Goal: Information Seeking & Learning: Check status

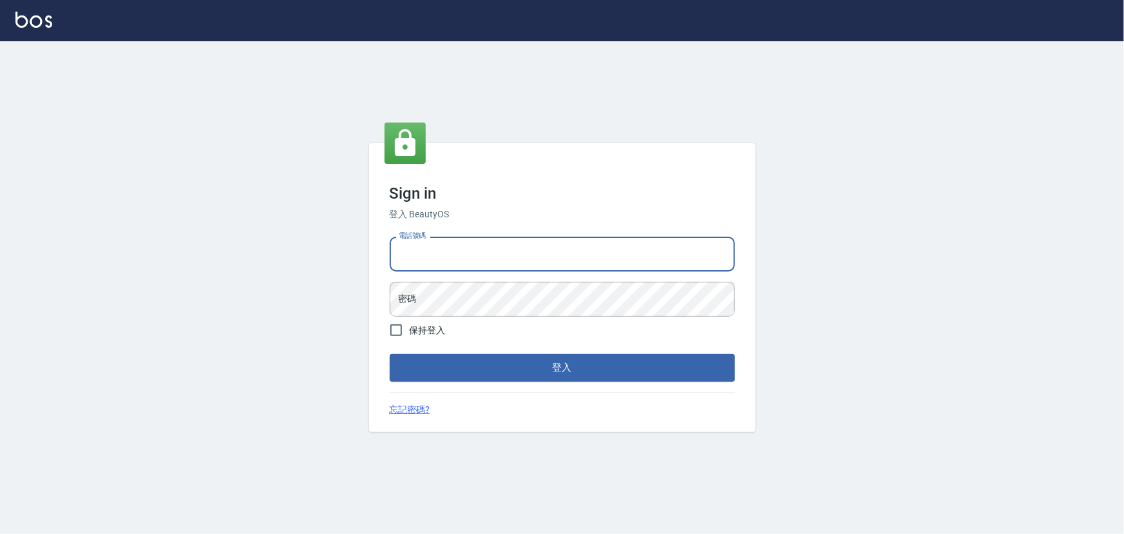
click at [362, 245] on div "Sign in 登入 BeautyOS 電話號碼 電話號碼 密碼 密碼 保持登入 登入 忘記密碼?" at bounding box center [562, 267] width 1124 height 534
drag, startPoint x: 439, startPoint y: 251, endPoint x: 326, endPoint y: 224, distance: 116.7
click at [322, 249] on div "Sign in 登入 BeautyOS 電話號碼 [PHONE_NUMBER] 電話號碼 密碼 密碼 保持登入 登入 忘記密碼?" at bounding box center [562, 287] width 1124 height 492
type input "2306457"
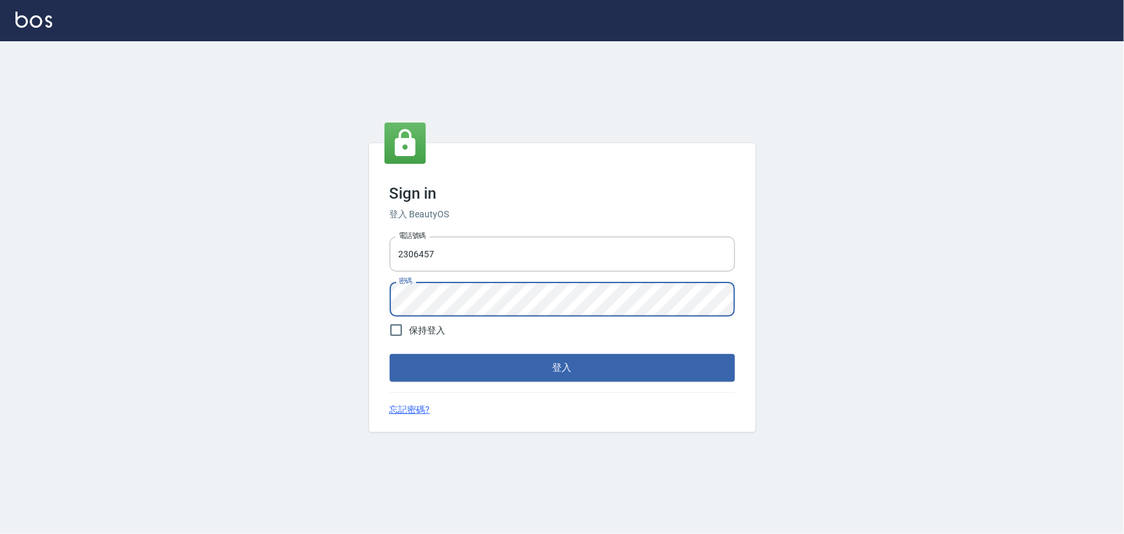
click at [285, 296] on div "Sign in 登入 BeautyOS 電話號碼 [PHONE_NUMBER] 電話號碼 密碼 密碼 保持登入 登入 忘記密碼?" at bounding box center [562, 287] width 1124 height 492
click at [390, 354] on button "登入" at bounding box center [562, 367] width 345 height 27
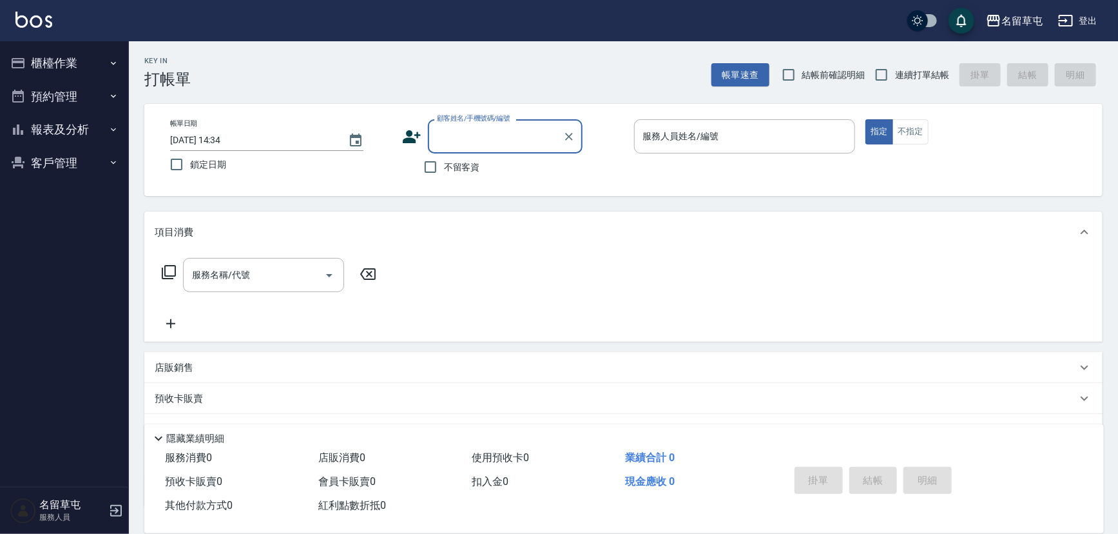
click at [57, 126] on button "報表及分析" at bounding box center [64, 130] width 119 height 34
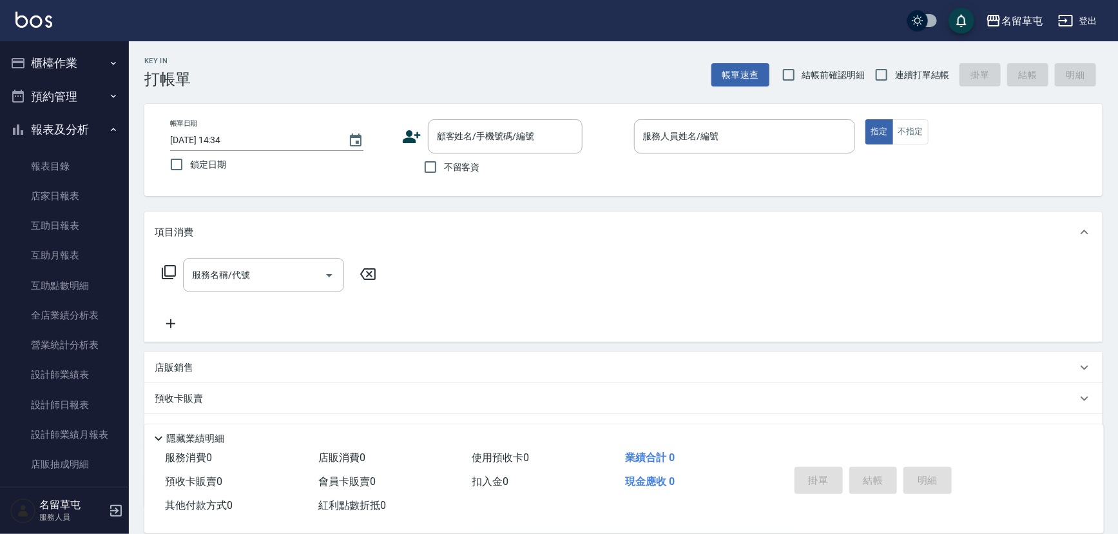
drag, startPoint x: 75, startPoint y: 396, endPoint x: 162, endPoint y: 351, distance: 98.0
click at [77, 394] on link "設計師日報表" at bounding box center [64, 405] width 119 height 30
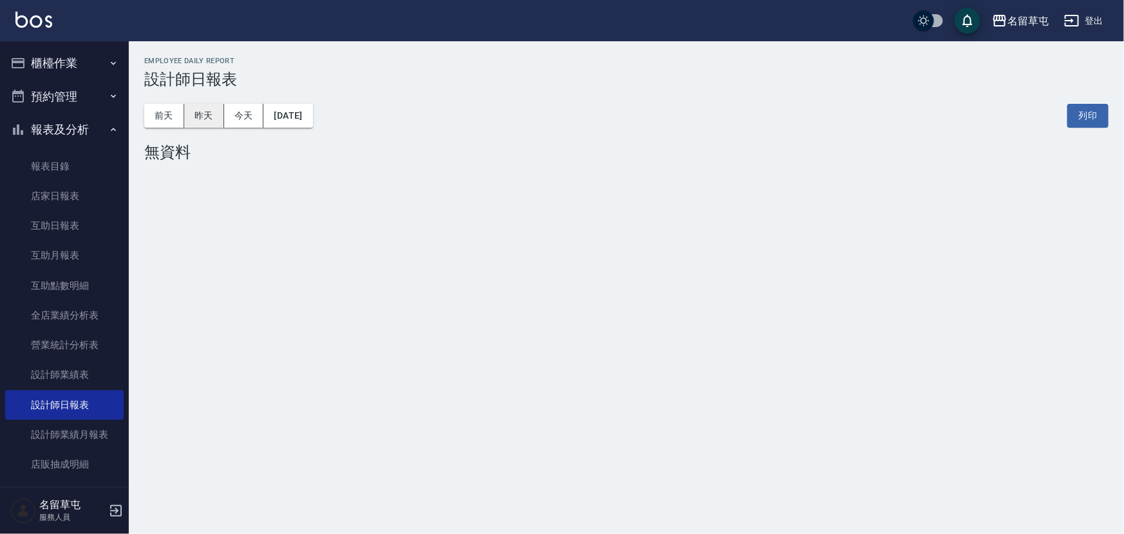
click at [191, 120] on button "昨天" at bounding box center [204, 116] width 40 height 24
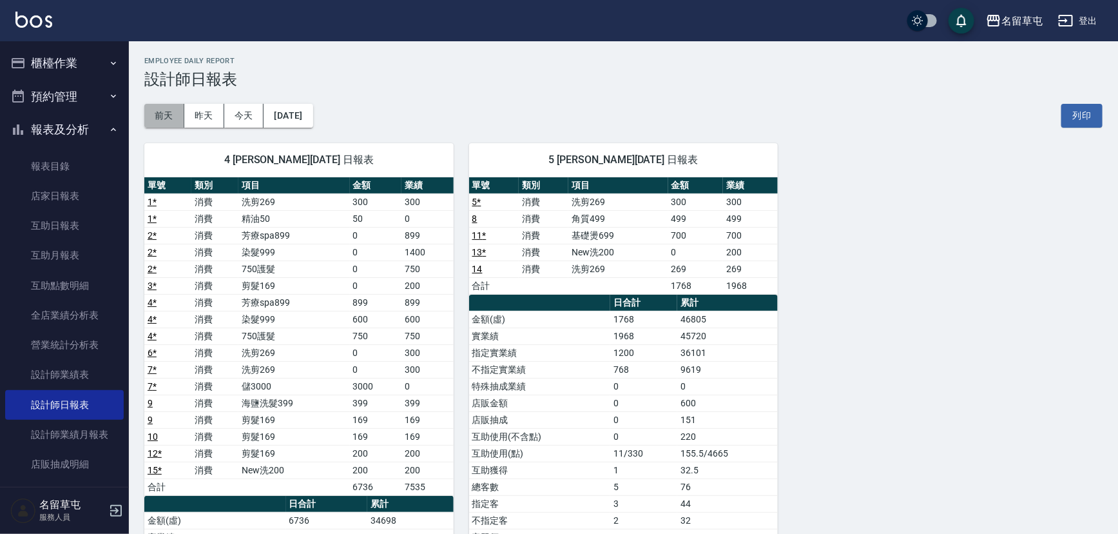
click at [166, 116] on button "前天" at bounding box center [164, 116] width 40 height 24
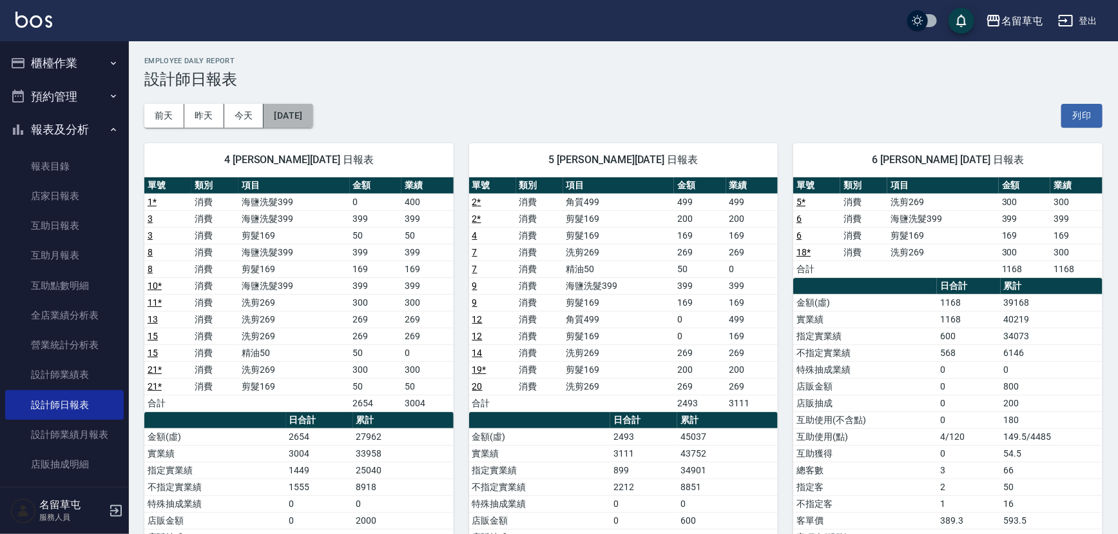
click at [313, 115] on button "[DATE]" at bounding box center [288, 116] width 49 height 24
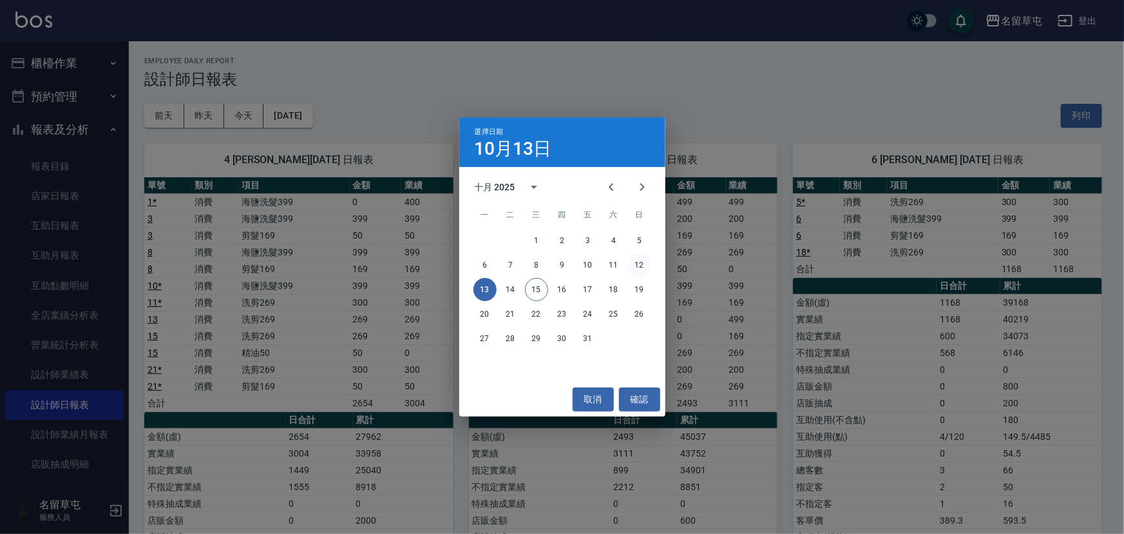
click at [646, 267] on button "12" at bounding box center [639, 264] width 23 height 23
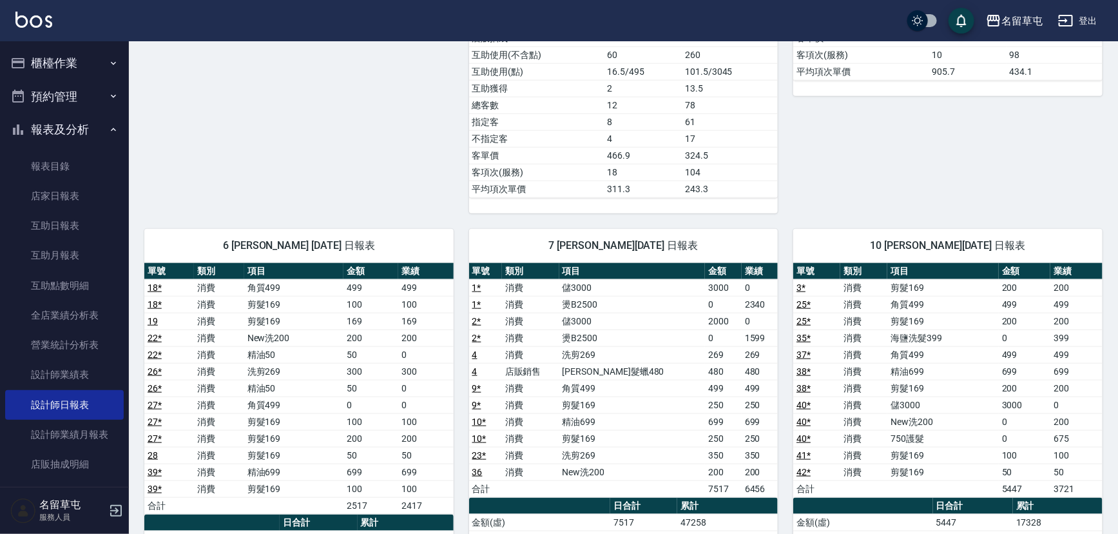
scroll to position [761, 0]
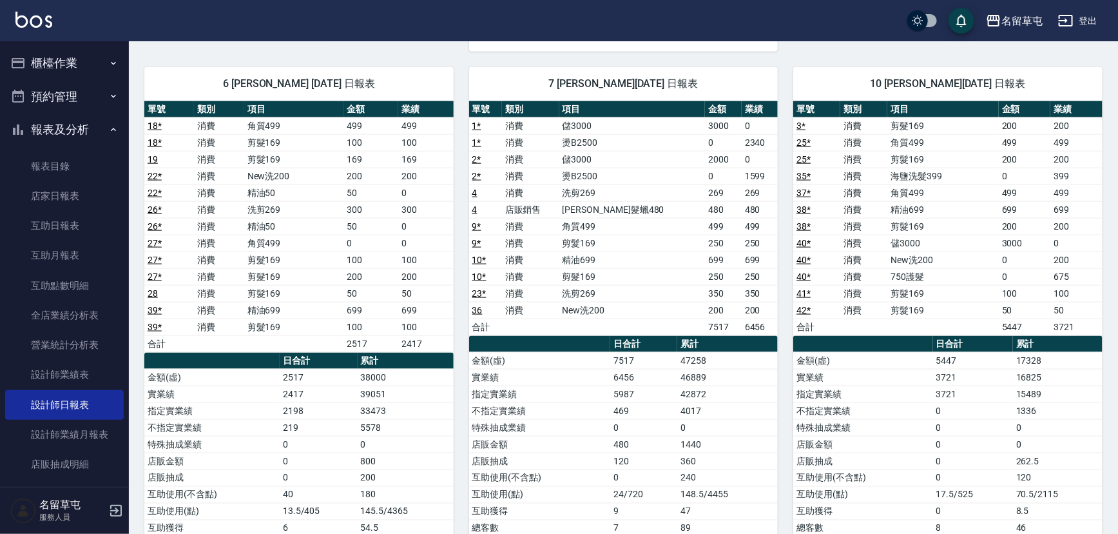
click at [1065, 21] on icon "button" at bounding box center [1066, 21] width 14 height 12
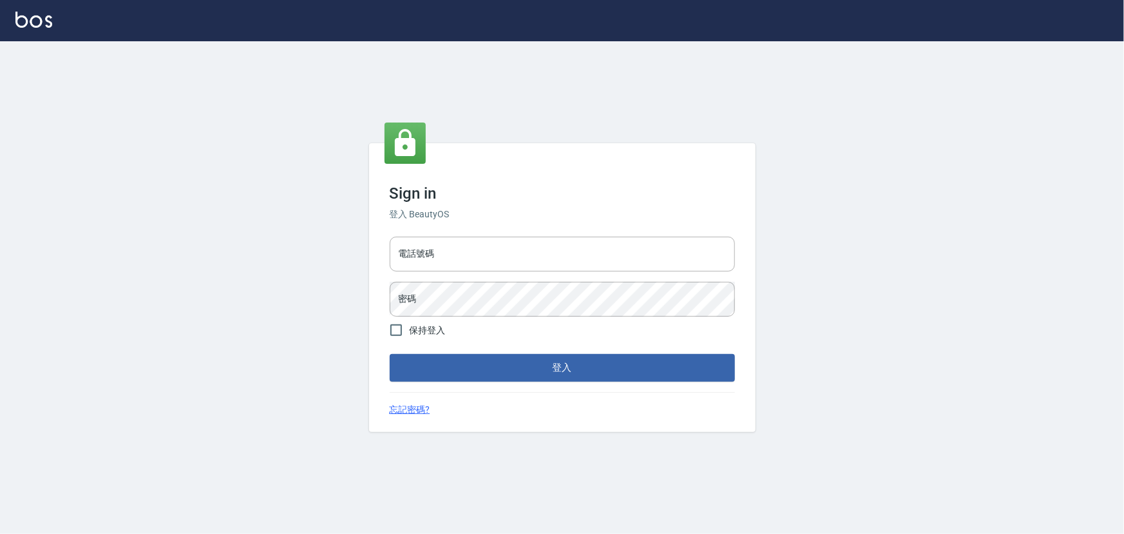
type input "2988528"
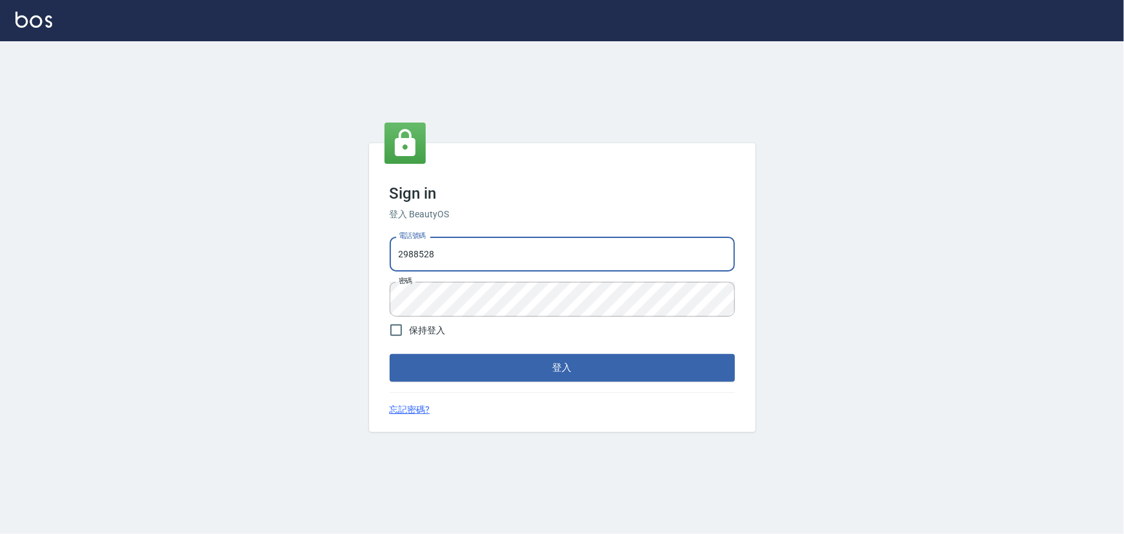
drag, startPoint x: 447, startPoint y: 258, endPoint x: 285, endPoint y: 250, distance: 161.9
click at [284, 261] on div "Sign in 登入 BeautyOS 電話號碼 [PHONE_NUMBER] 電話號碼 密碼 密碼 保持登入 登入 忘記密碼?" at bounding box center [562, 287] width 1124 height 492
type input "2380118"
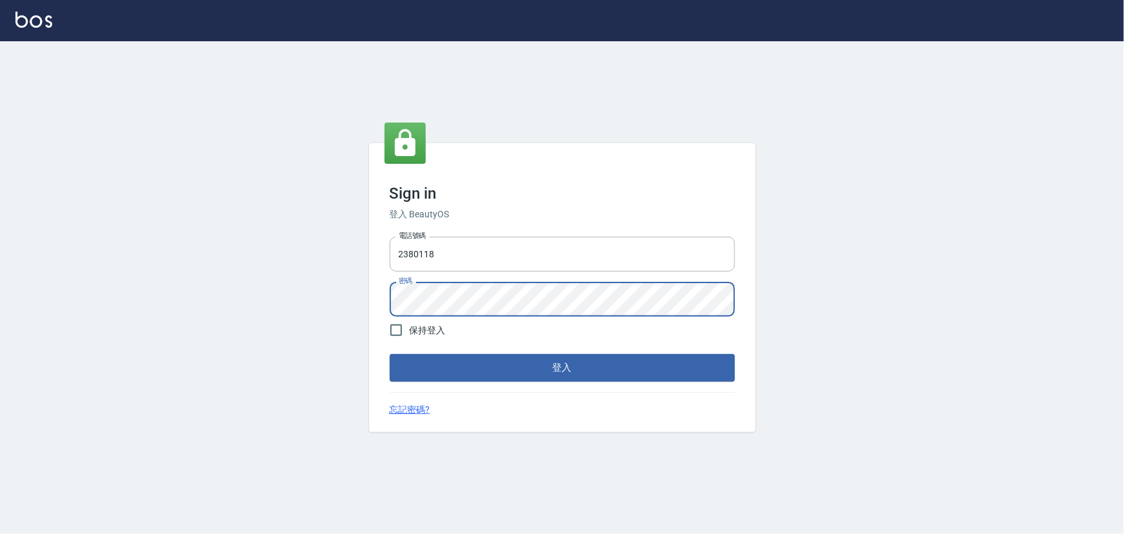
click at [190, 276] on div "Sign in 登入 BeautyOS 電話號碼 2380118 電話號碼 密碼 密碼 保持登入 登入 忘記密碼?" at bounding box center [562, 287] width 1124 height 492
click at [390, 354] on button "登入" at bounding box center [562, 367] width 345 height 27
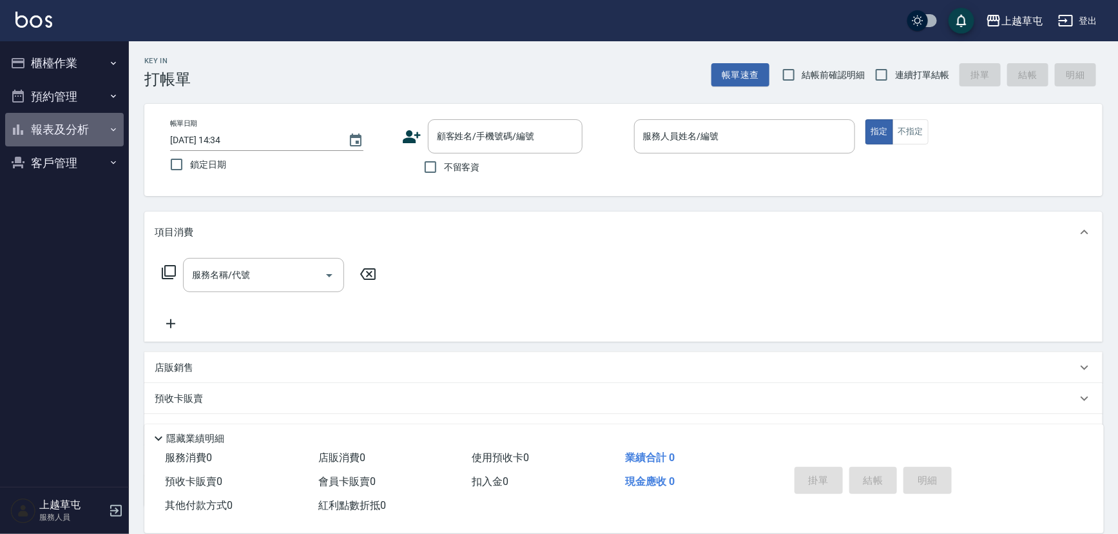
click at [78, 117] on button "報表及分析" at bounding box center [64, 130] width 119 height 34
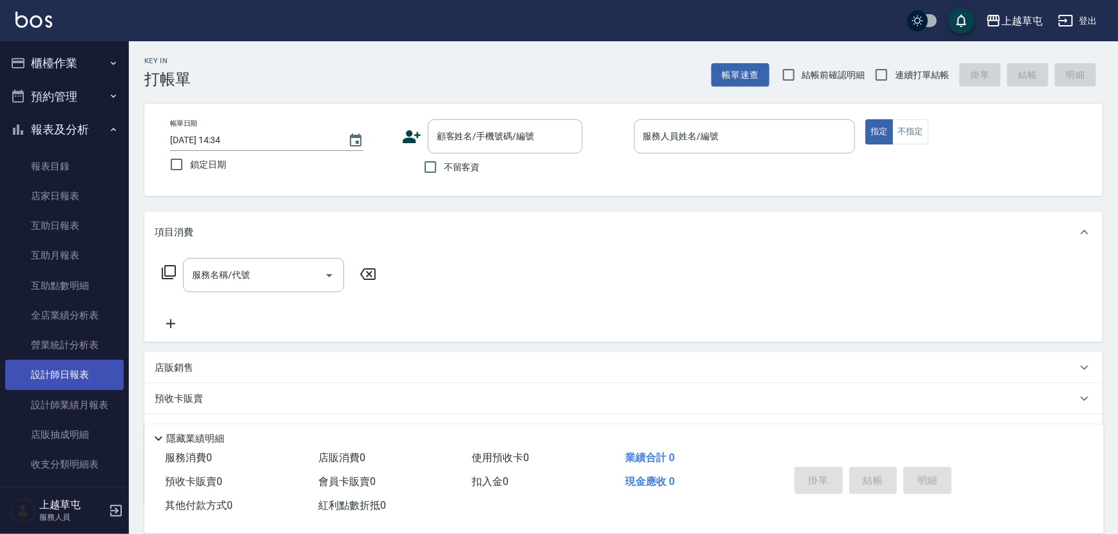
click at [77, 362] on link "設計師日報表" at bounding box center [64, 375] width 119 height 30
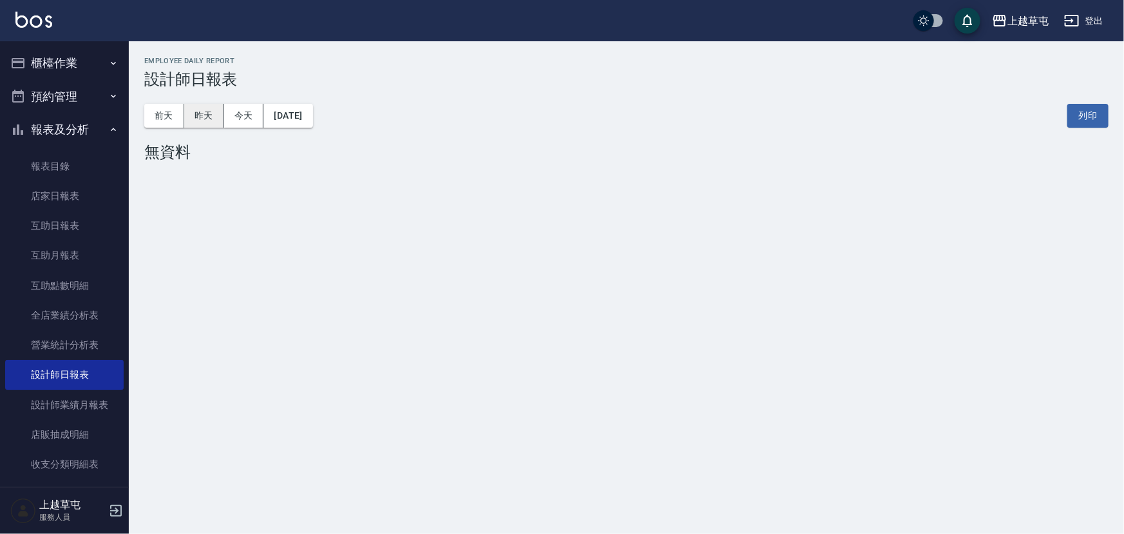
click at [217, 116] on button "昨天" at bounding box center [204, 116] width 40 height 24
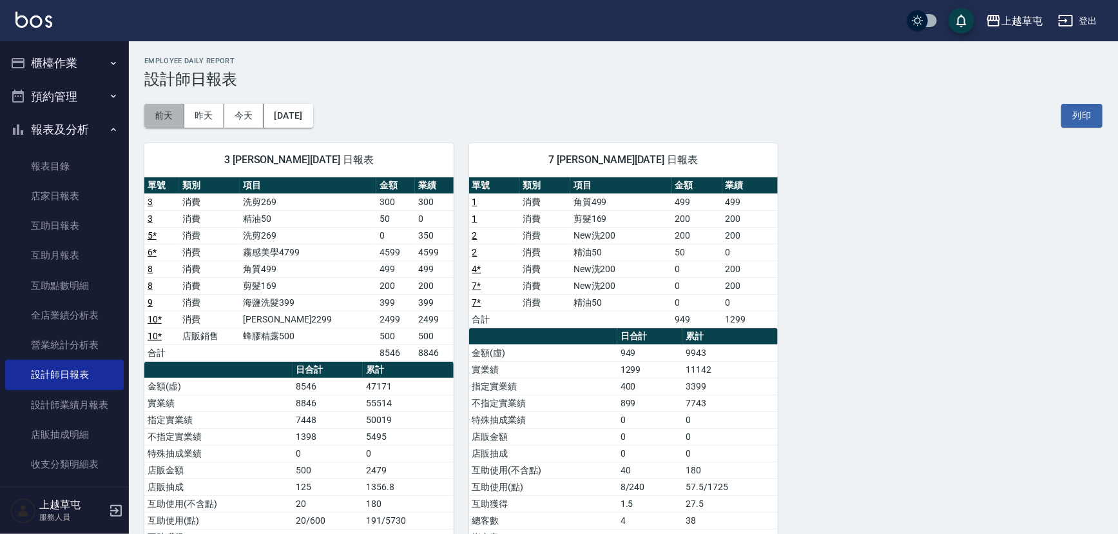
click at [155, 114] on button "前天" at bounding box center [164, 116] width 40 height 24
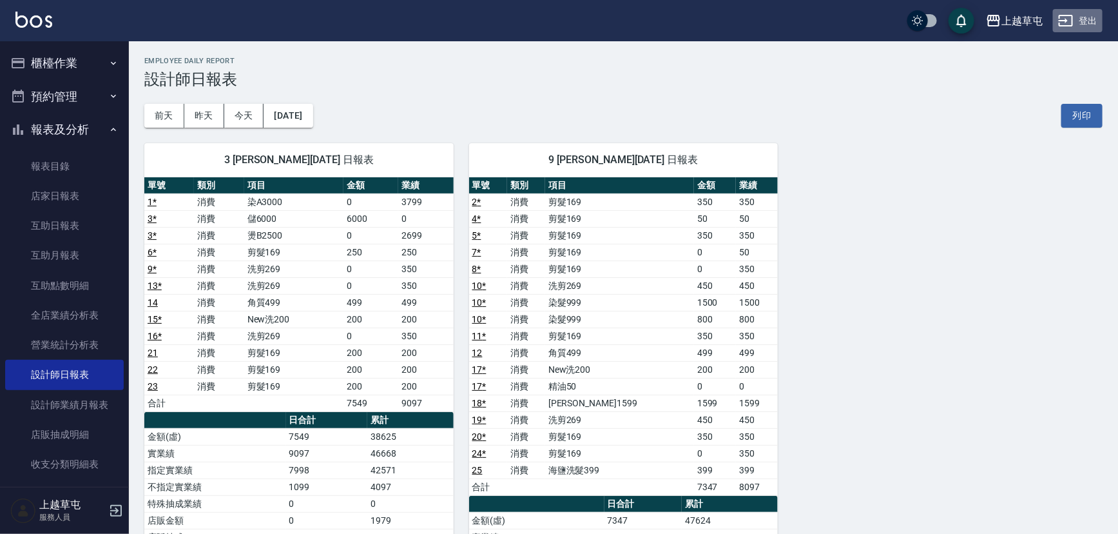
click at [1073, 21] on icon "button" at bounding box center [1066, 21] width 14 height 12
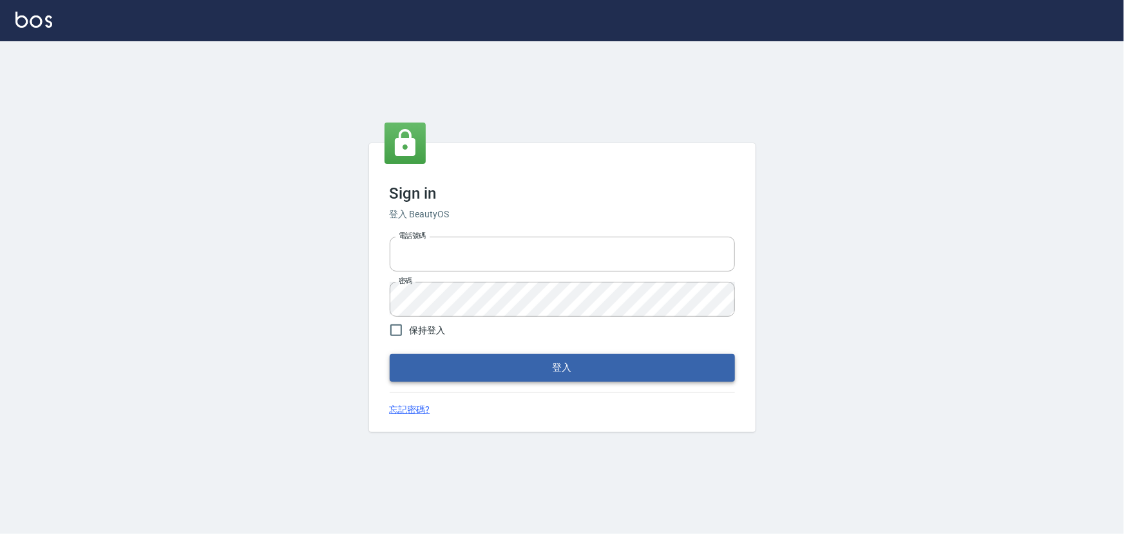
type input "2988528"
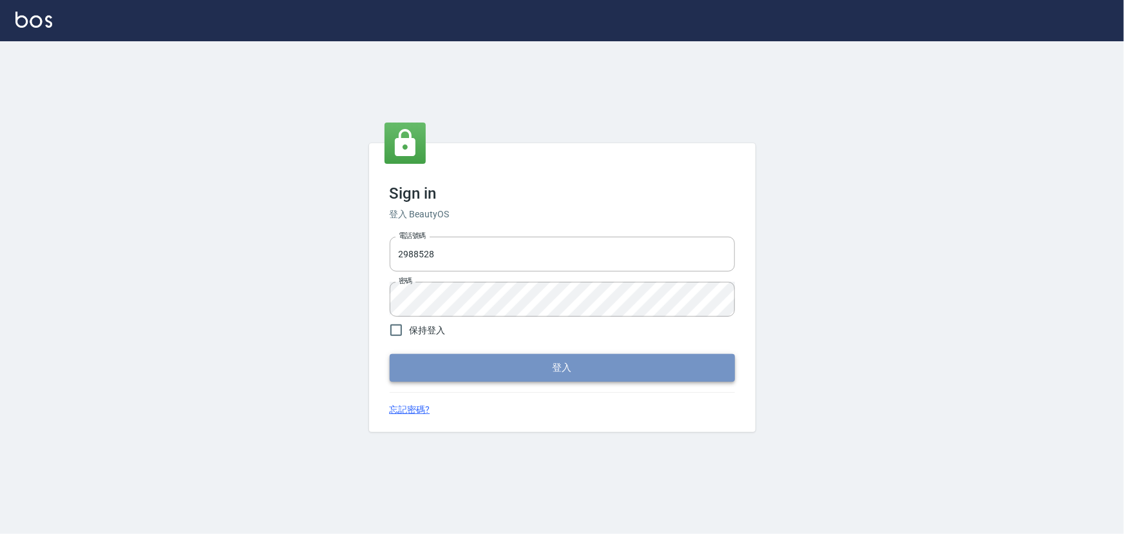
drag, startPoint x: 510, startPoint y: 367, endPoint x: 516, endPoint y: 363, distance: 6.6
click at [512, 366] on button "登入" at bounding box center [562, 367] width 345 height 27
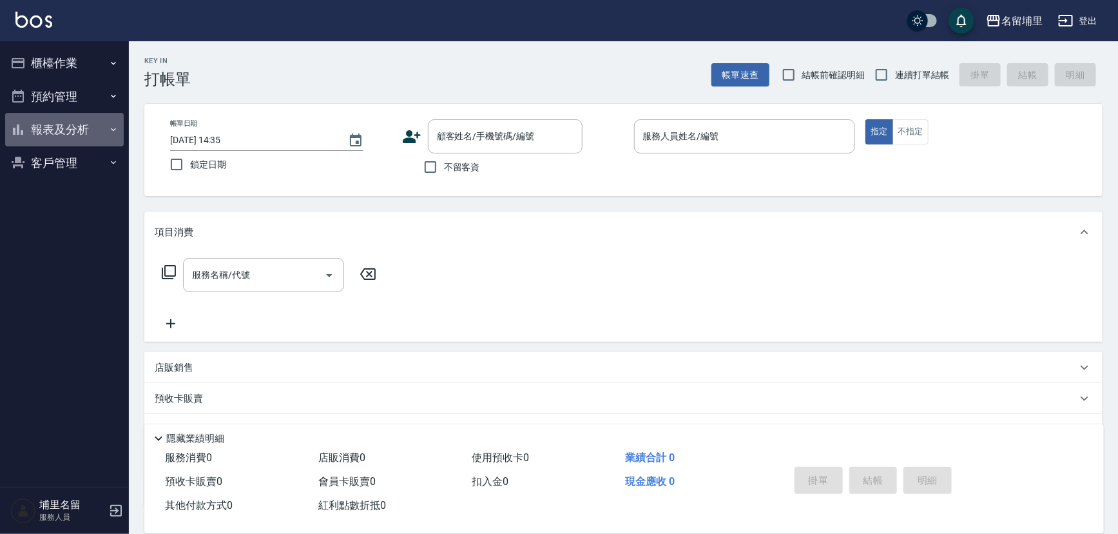
click at [63, 119] on button "報表及分析" at bounding box center [64, 130] width 119 height 34
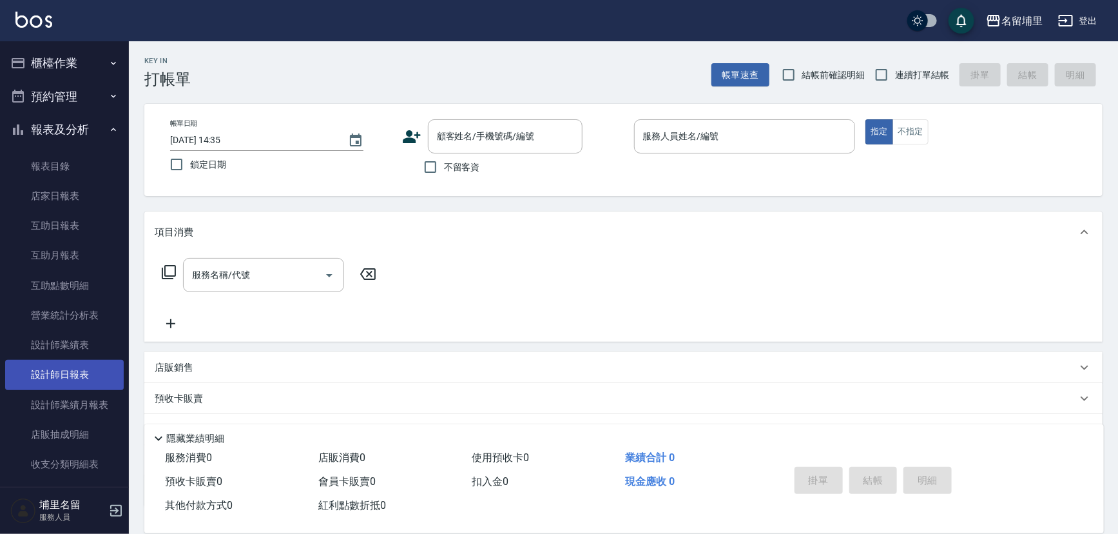
click at [97, 381] on link "設計師日報表" at bounding box center [64, 375] width 119 height 30
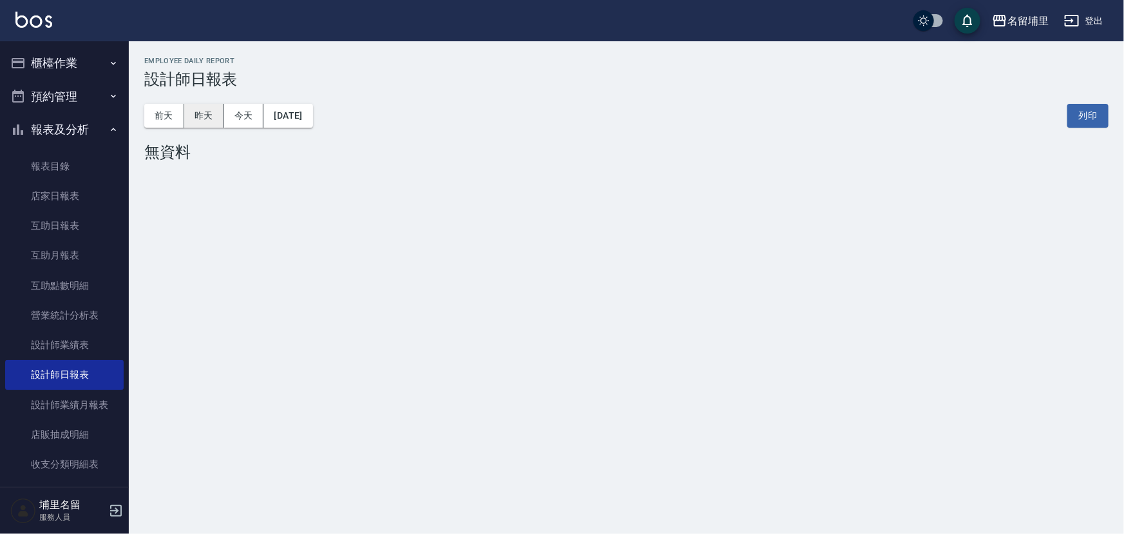
click at [210, 116] on button "昨天" at bounding box center [204, 116] width 40 height 24
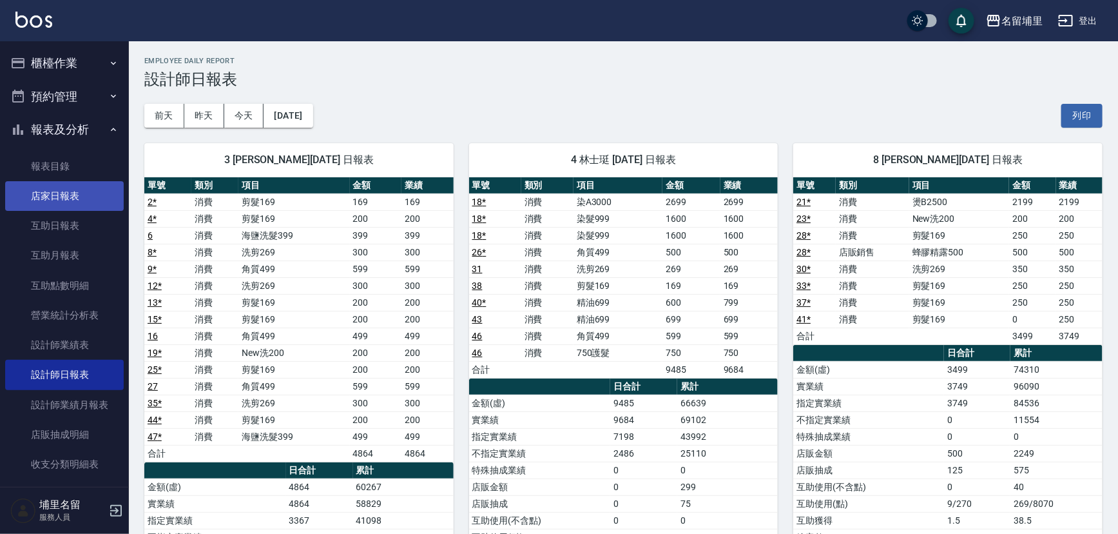
click at [43, 196] on link "店家日報表" at bounding box center [64, 196] width 119 height 30
